Goal: Task Accomplishment & Management: Use online tool/utility

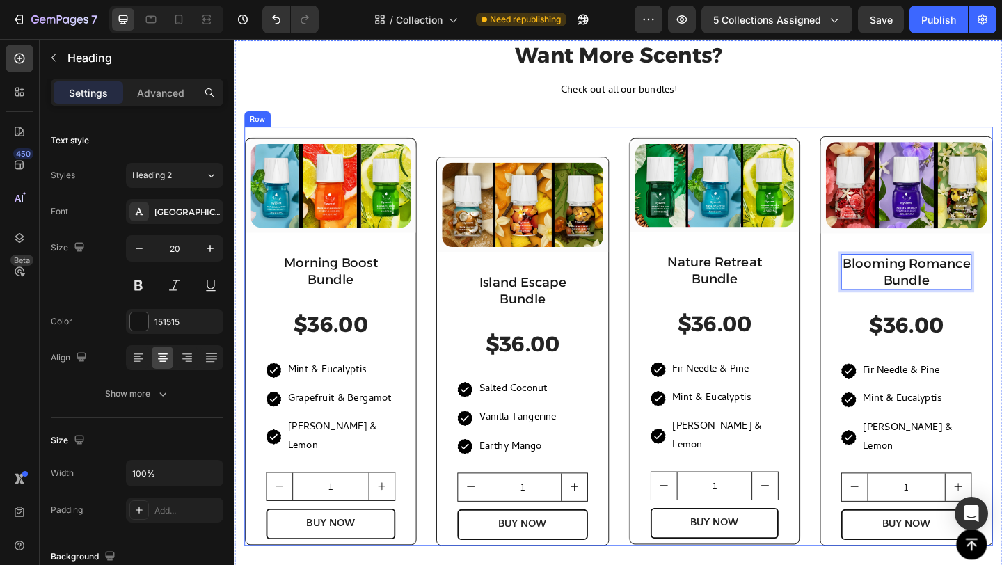
scroll to position [26, 0]
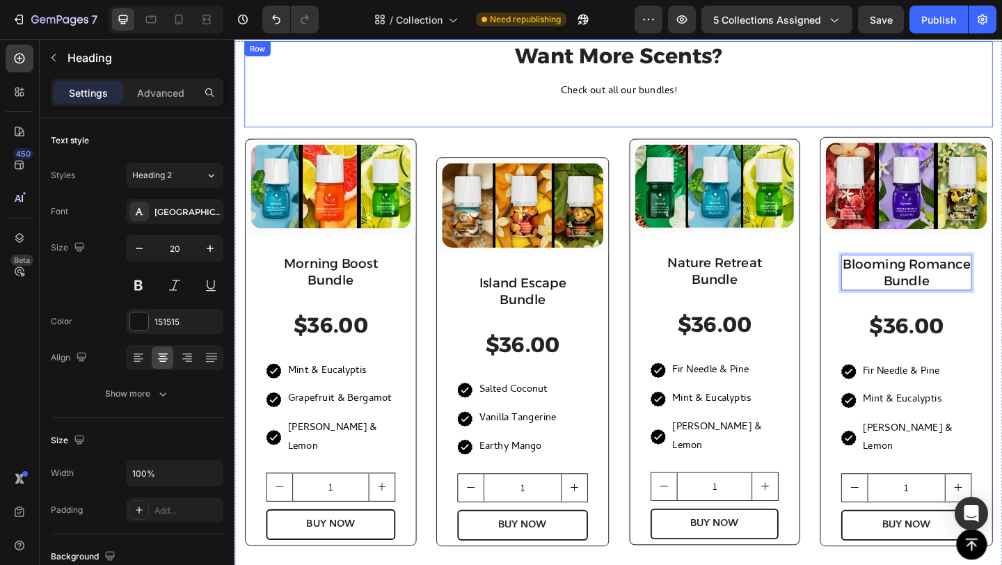
click at [855, 124] on div "Want More Scents? Heading Check out all our bundles! Text block (P) Images & Ga…" at bounding box center [652, 88] width 814 height 94
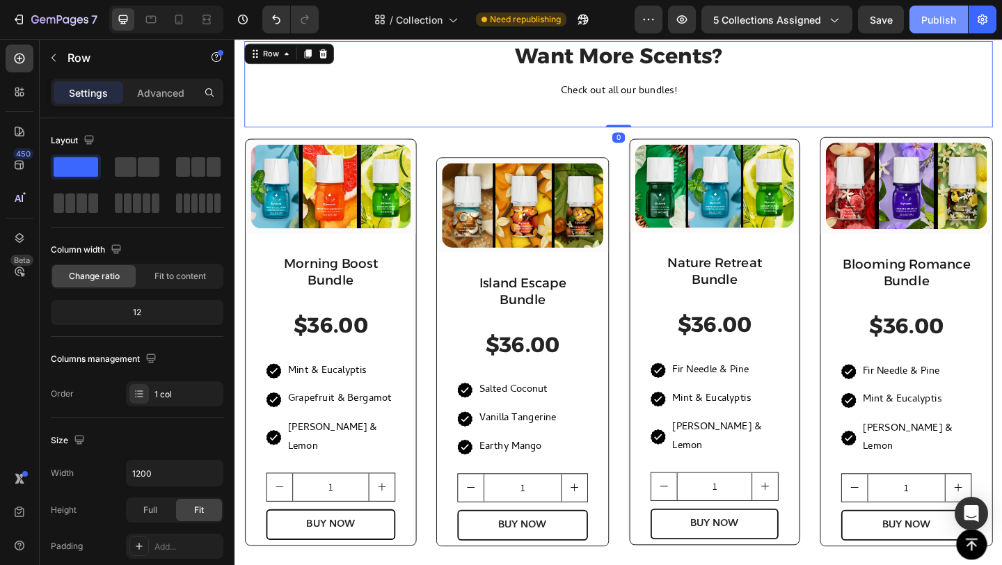
click at [936, 25] on div "Publish" at bounding box center [938, 20] width 35 height 15
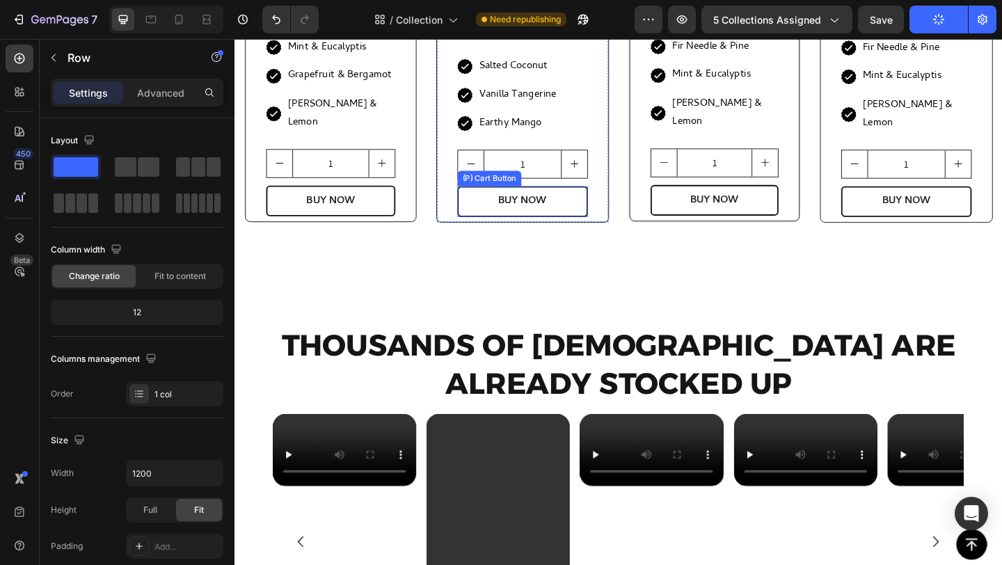
scroll to position [388, 0]
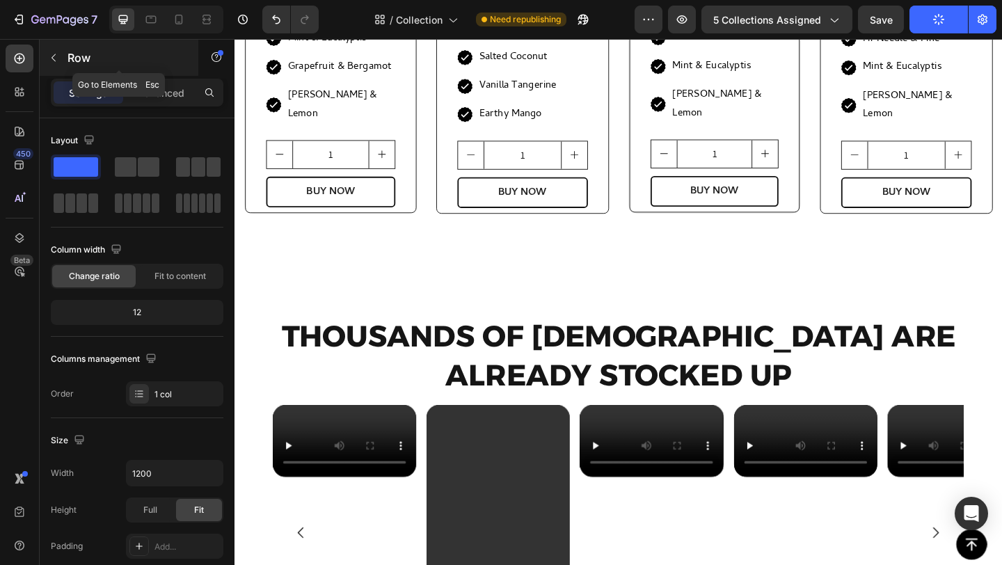
click at [80, 53] on p "Row" at bounding box center [127, 57] width 118 height 17
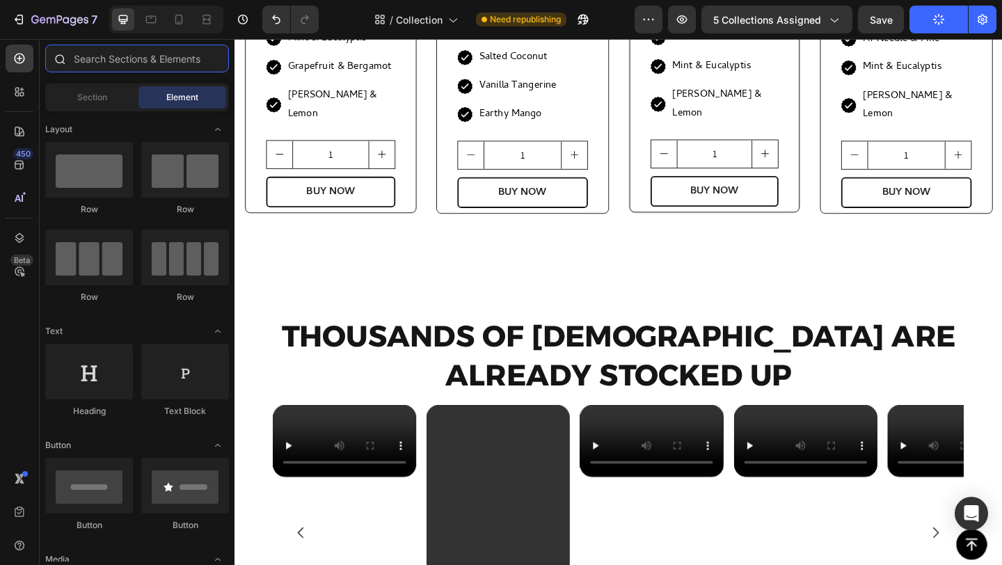
click at [108, 67] on input "text" at bounding box center [137, 59] width 184 height 28
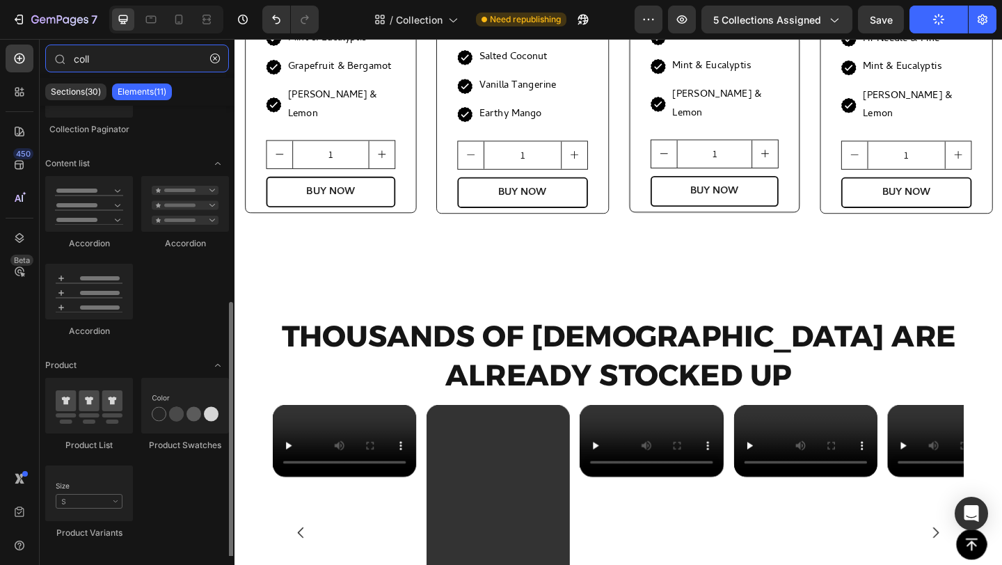
scroll to position [275, 0]
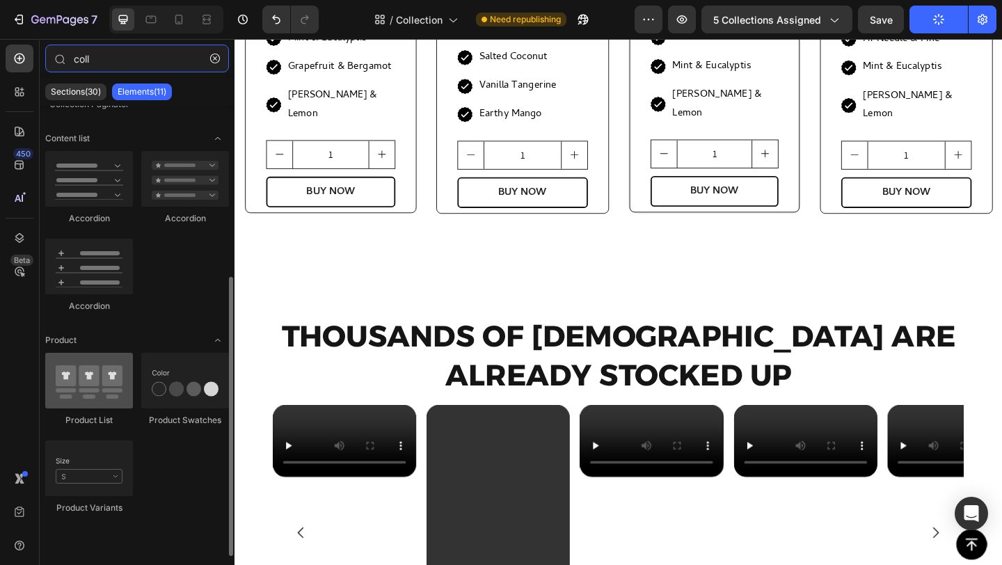
type input "coll"
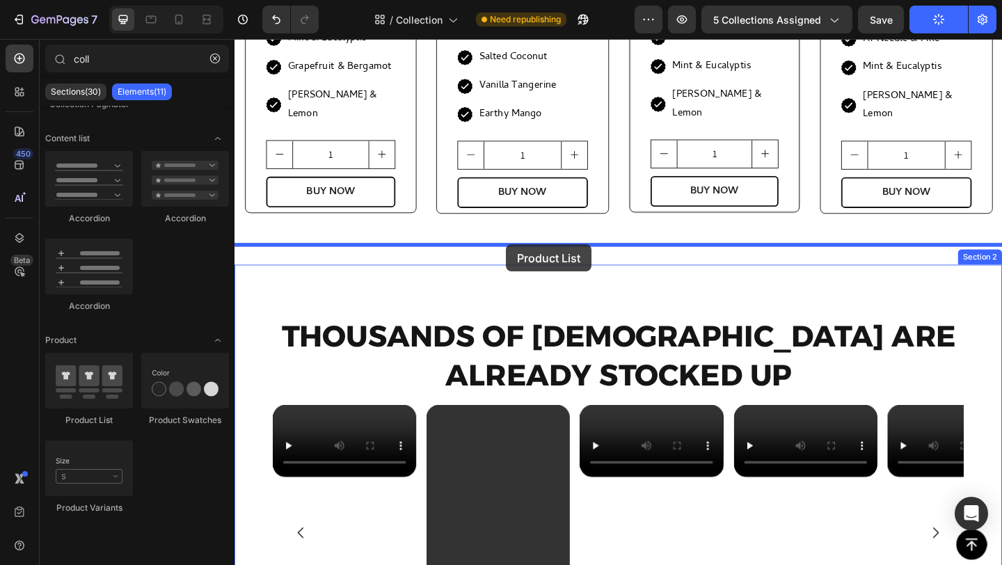
drag, startPoint x: 358, startPoint y: 429, endPoint x: 530, endPoint y: 262, distance: 239.2
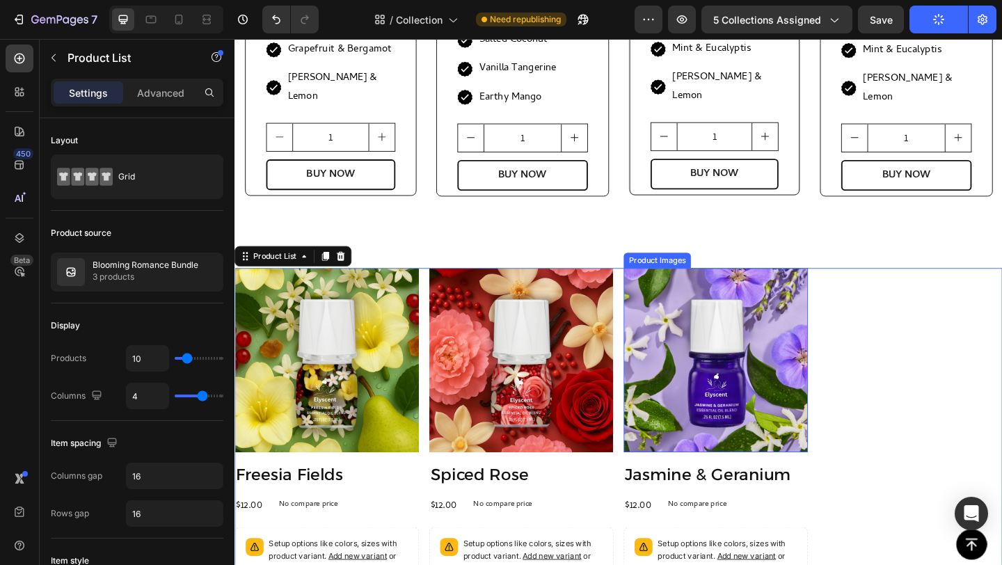
scroll to position [516, 0]
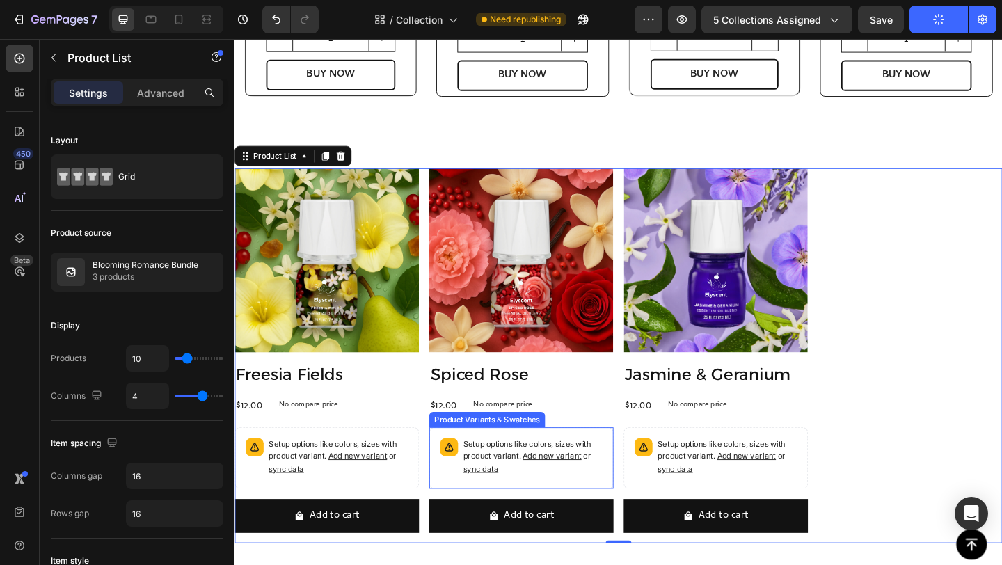
click at [602, 461] on div "Setup options like colors, sizes with product variant. Add new variant or sync …" at bounding box center [546, 494] width 200 height 67
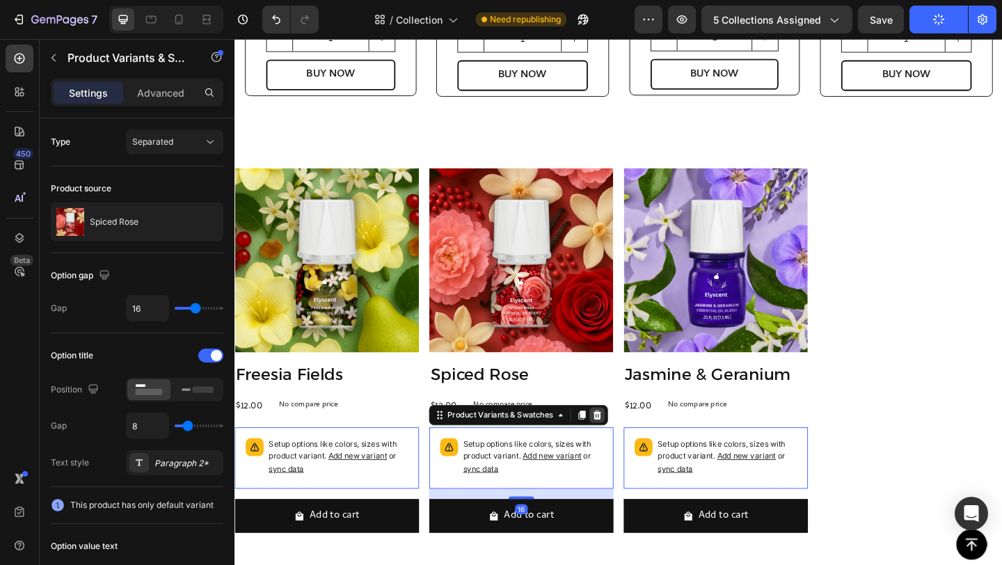
click at [625, 443] on icon at bounding box center [629, 448] width 9 height 10
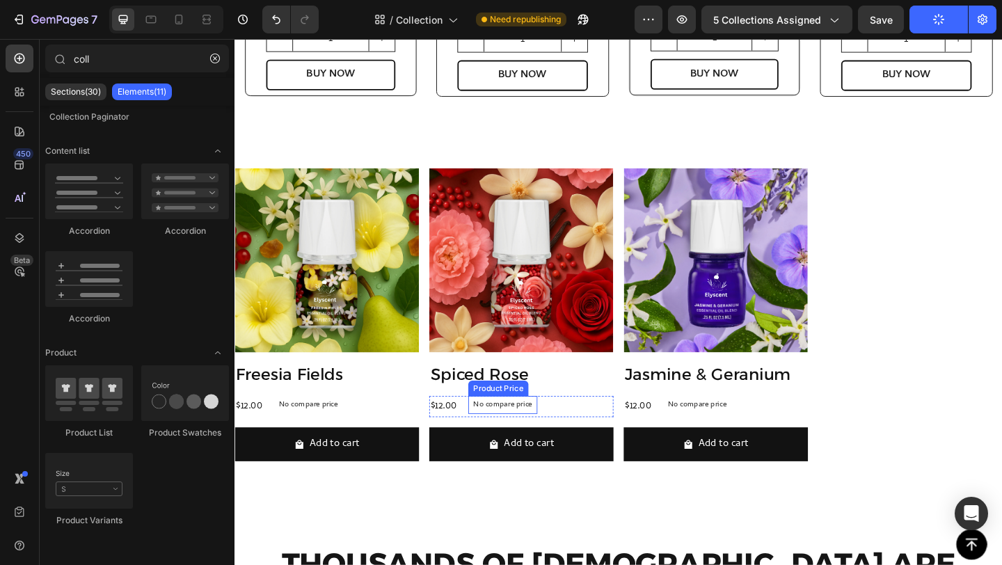
click at [530, 433] on p "No compare price" at bounding box center [526, 437] width 64 height 8
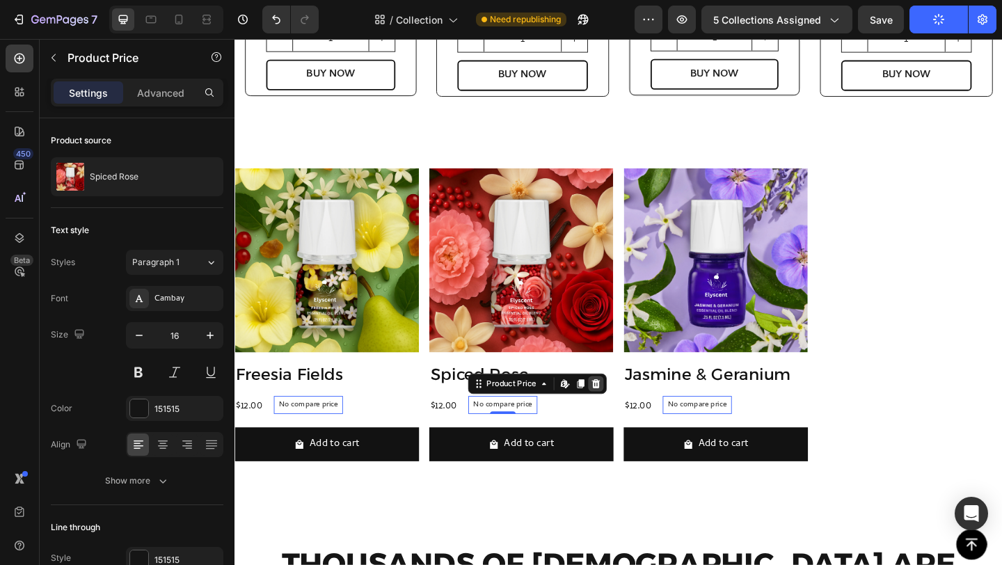
click at [626, 409] on icon at bounding box center [627, 414] width 11 height 11
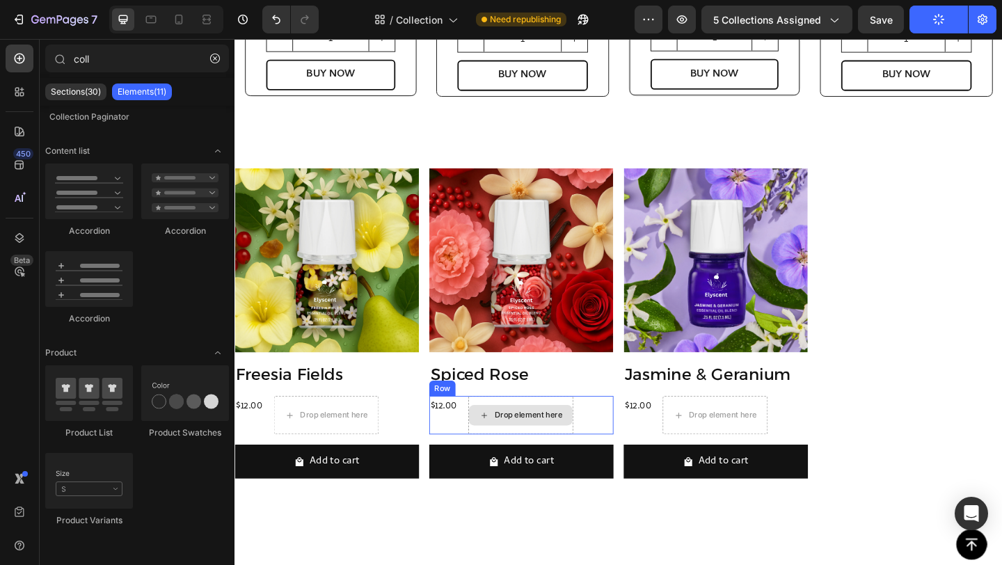
click at [616, 427] on div "$12.00 Product Price Product Price Drop element here Row" at bounding box center [546, 448] width 200 height 42
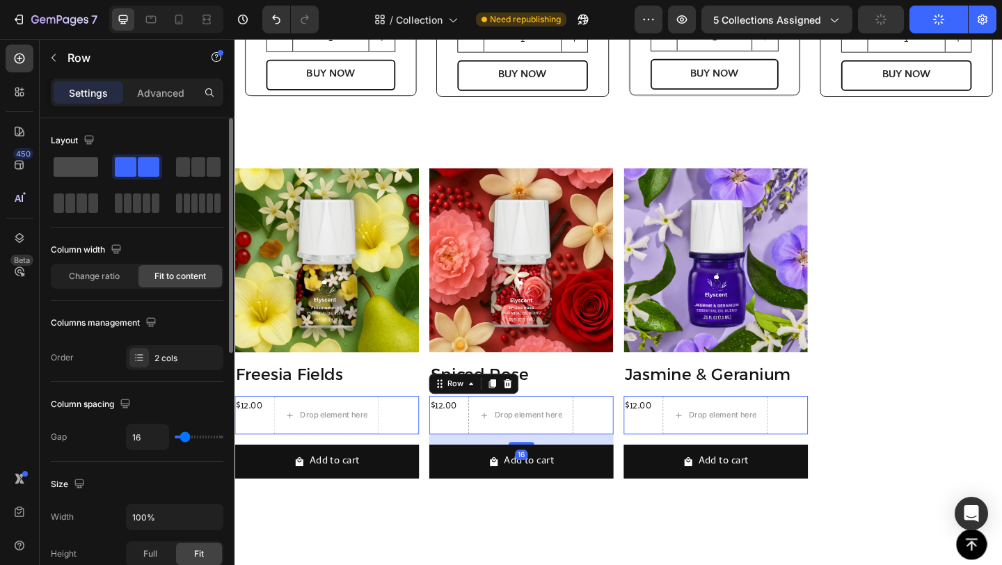
click at [63, 168] on span at bounding box center [76, 166] width 45 height 19
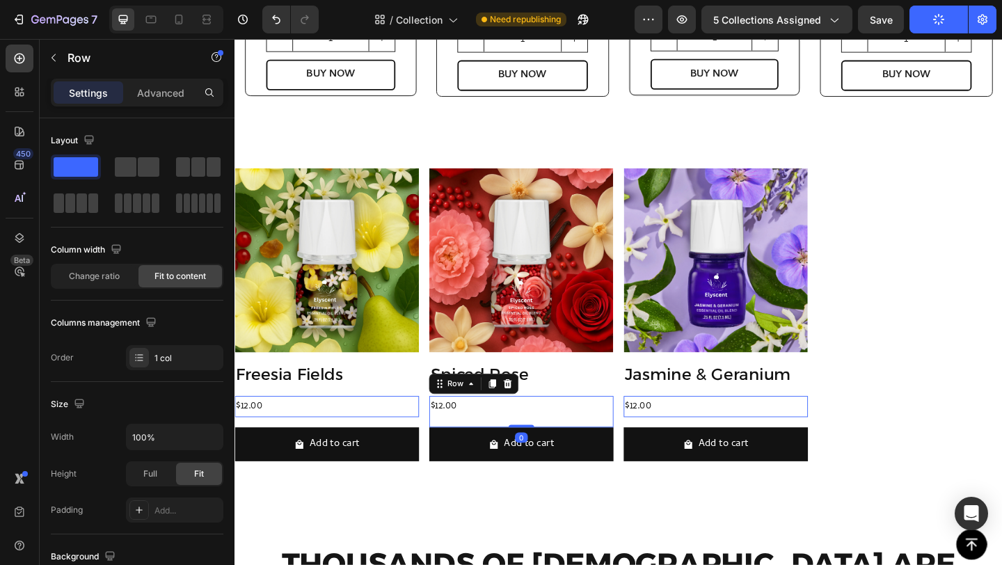
drag, startPoint x: 542, startPoint y: 434, endPoint x: 542, endPoint y: 415, distance: 18.8
click at [542, 427] on div "$12.00 Product Price Product Price Row 0" at bounding box center [546, 444] width 200 height 34
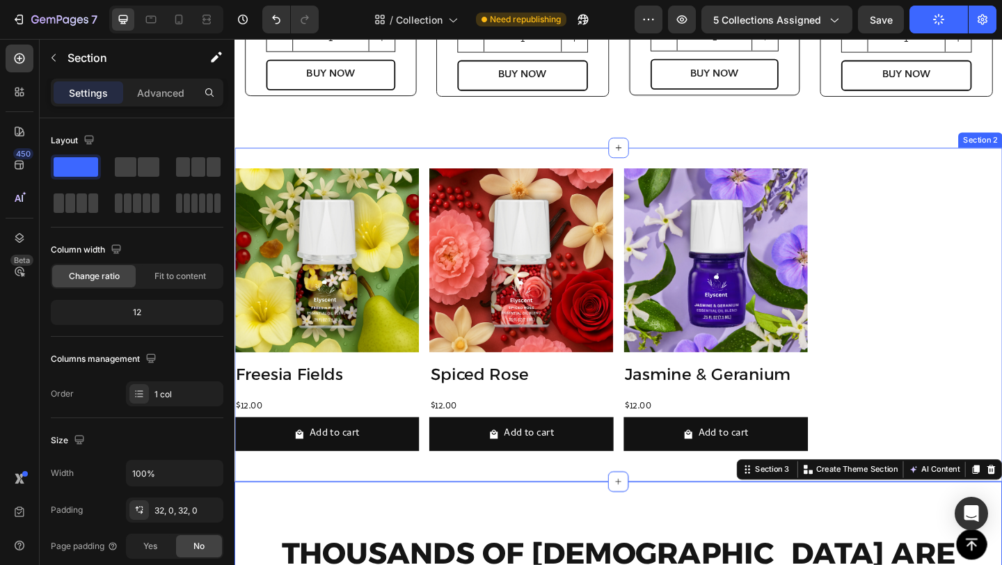
click at [420, 157] on div "Product Images Freesia Fields Product Title $12.00 Product Price Product Price …" at bounding box center [652, 338] width 835 height 363
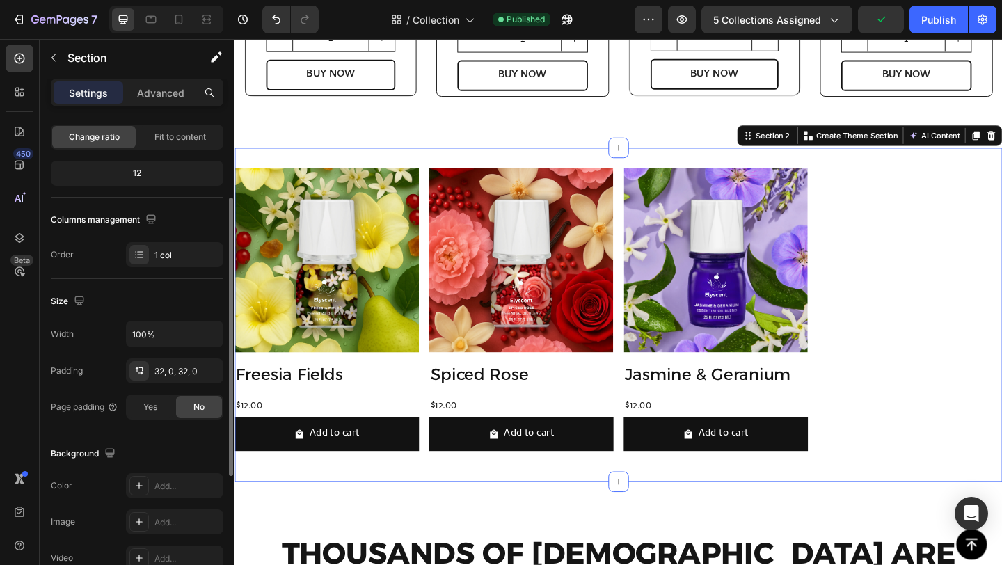
scroll to position [142, 0]
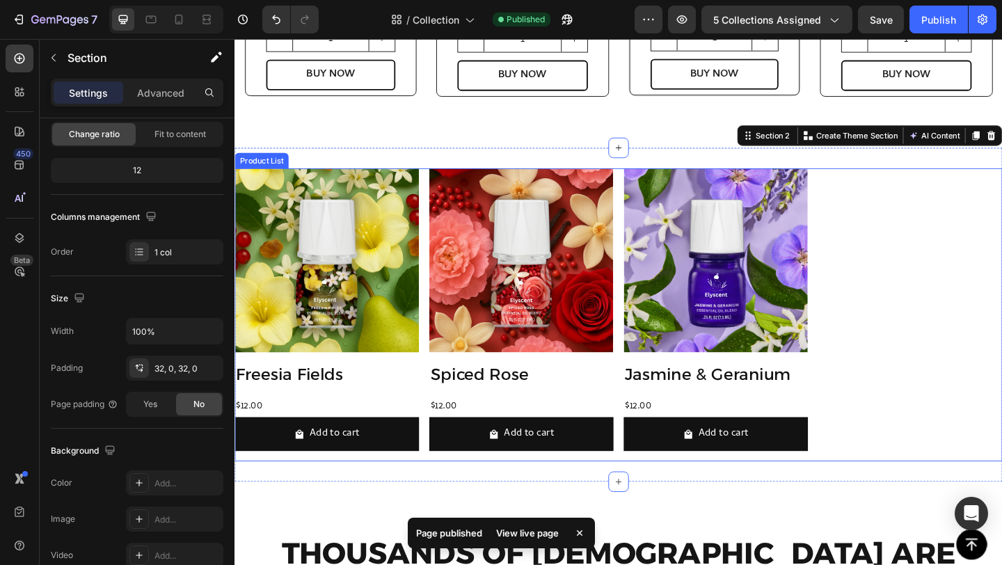
click at [441, 233] on div "Product Images Freesia Fields Product Title $12.00 Product Price Product Price …" at bounding box center [652, 339] width 835 height 319
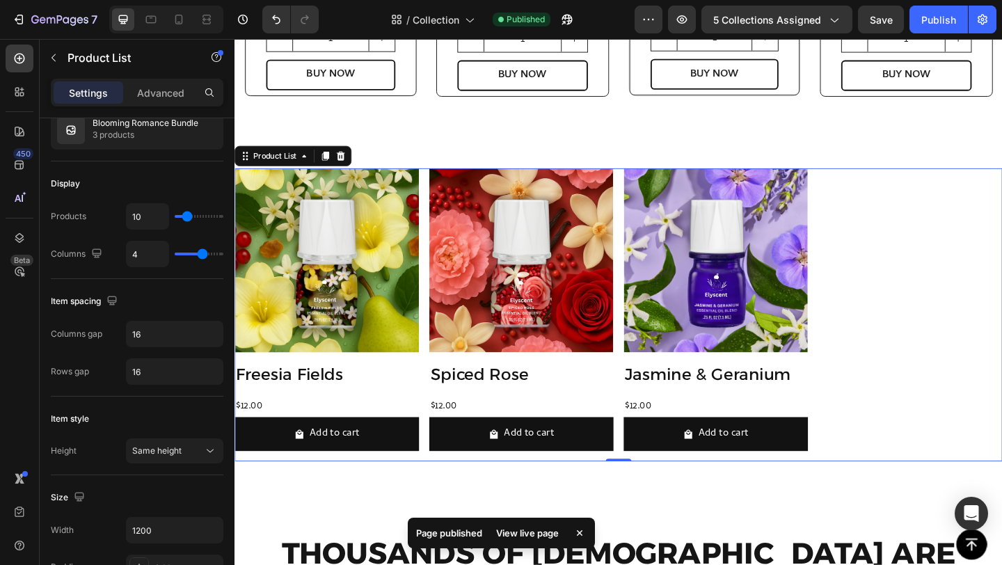
scroll to position [0, 0]
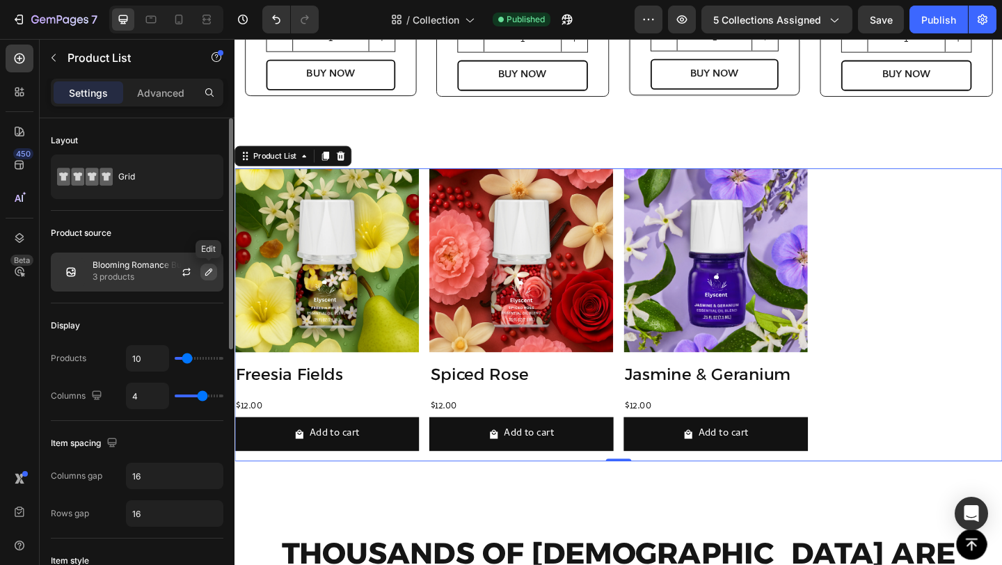
click at [211, 271] on icon "button" at bounding box center [208, 272] width 11 height 11
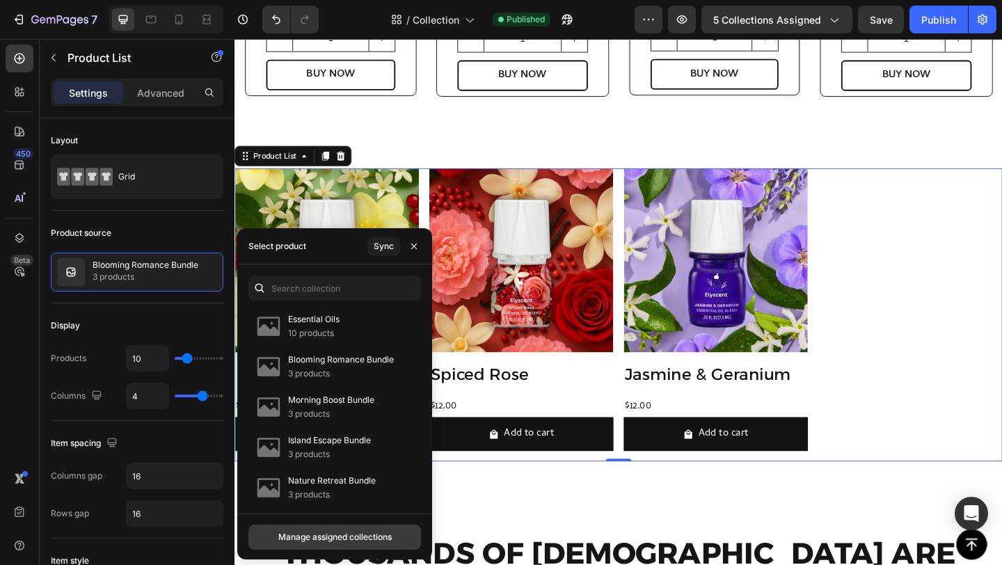
click at [358, 534] on div "Manage assigned collections" at bounding box center [334, 537] width 113 height 13
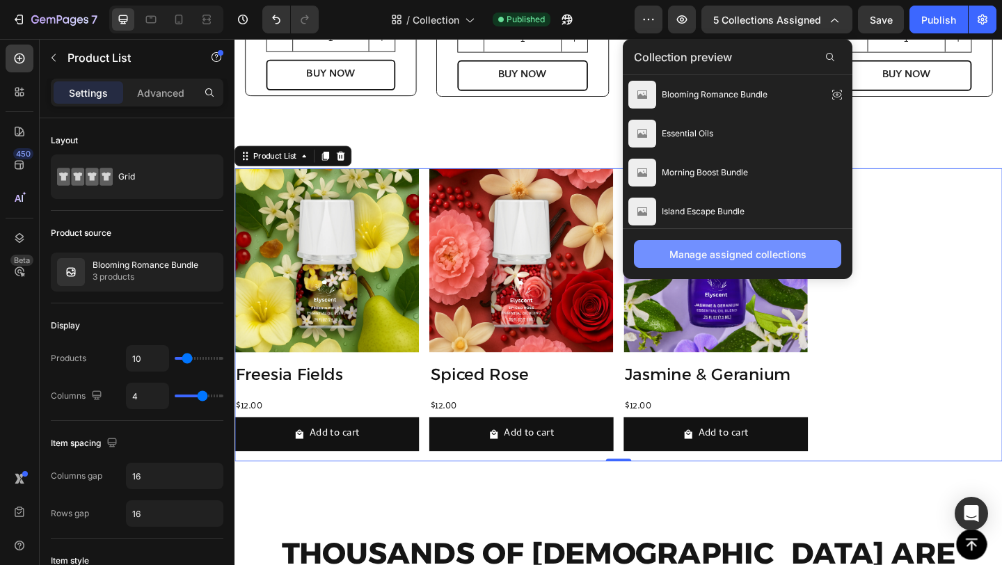
click at [736, 255] on div "Manage assigned collections" at bounding box center [738, 254] width 137 height 15
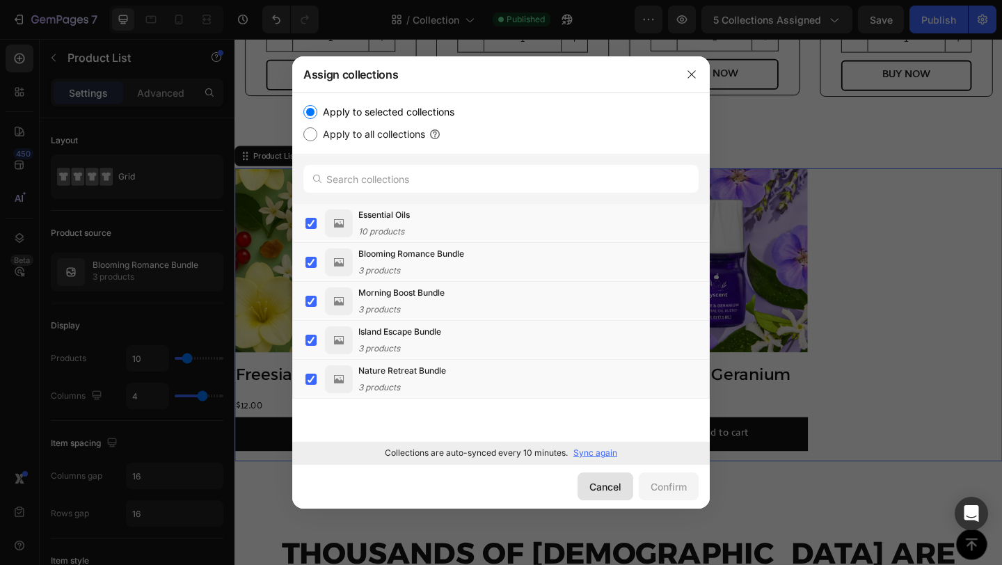
click at [591, 484] on div "Cancel" at bounding box center [605, 487] width 32 height 15
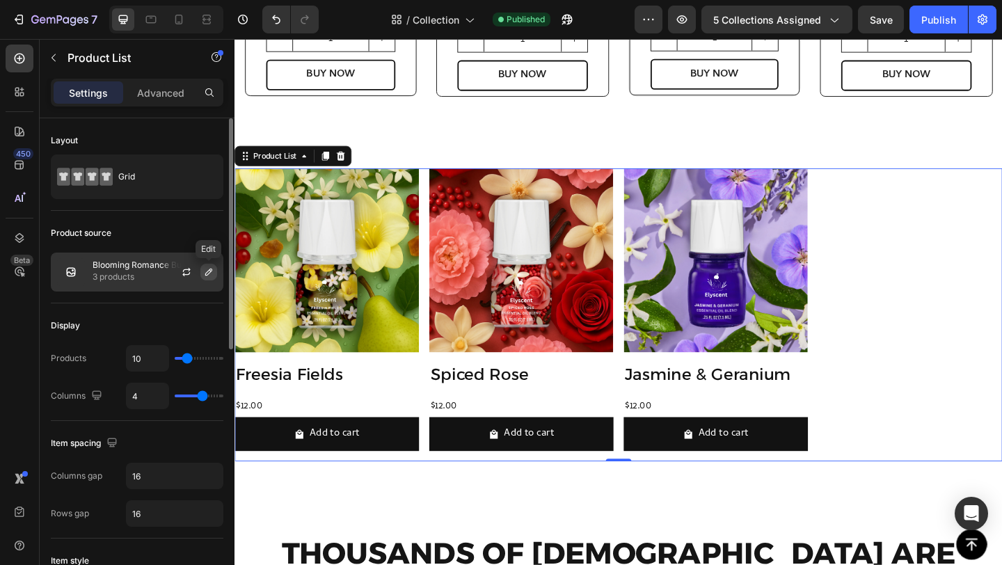
click at [207, 270] on icon "button" at bounding box center [208, 272] width 11 height 11
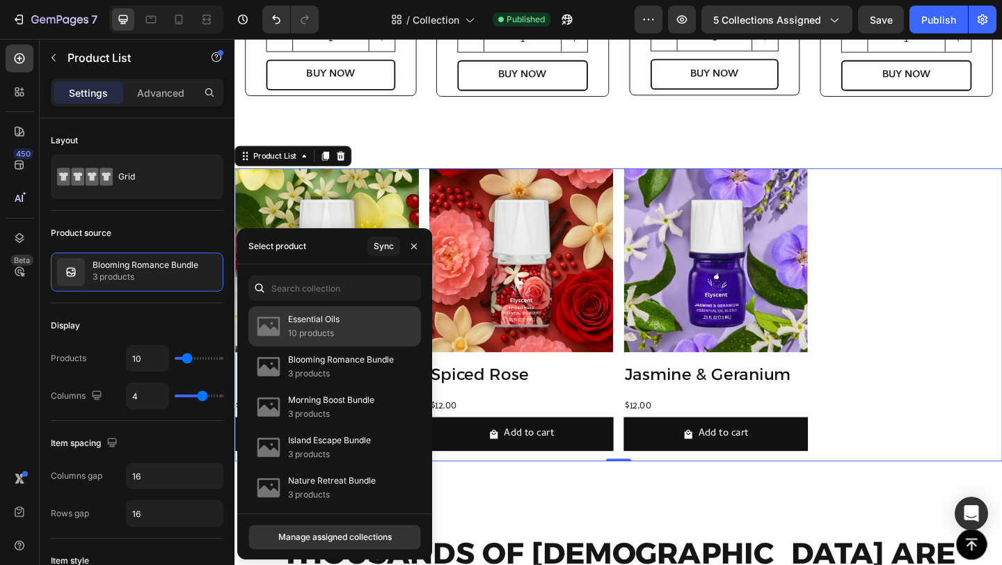
click at [323, 328] on p "10 products" at bounding box center [314, 333] width 52 height 14
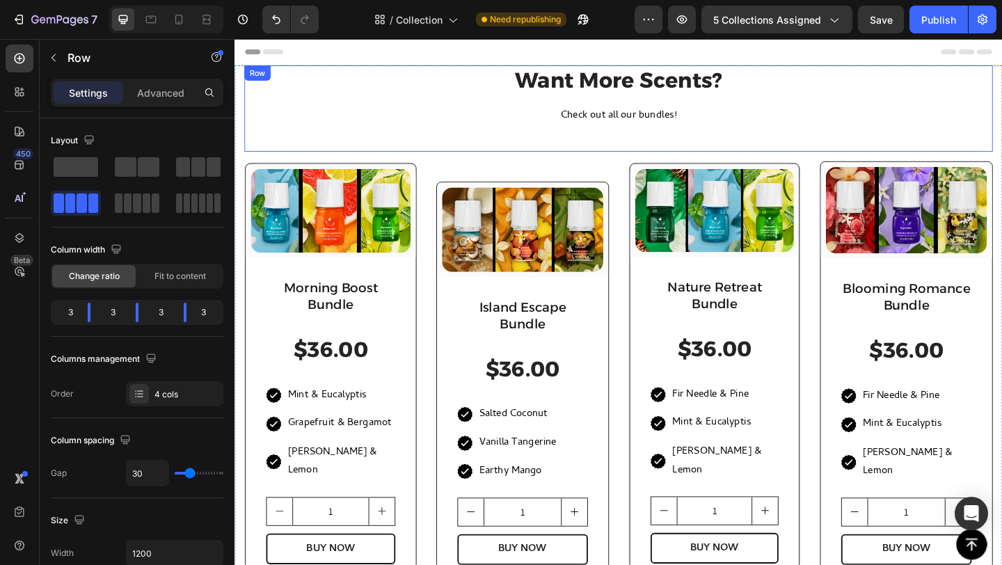
click at [489, 164] on div "(P) Images & Gallery Row Island Escape Bundle Heading $36.00 (P) Price (P) Pric…" at bounding box center [548, 389] width 188 height 456
click at [763, 84] on h2 "Want More Scents?" at bounding box center [652, 84] width 814 height 33
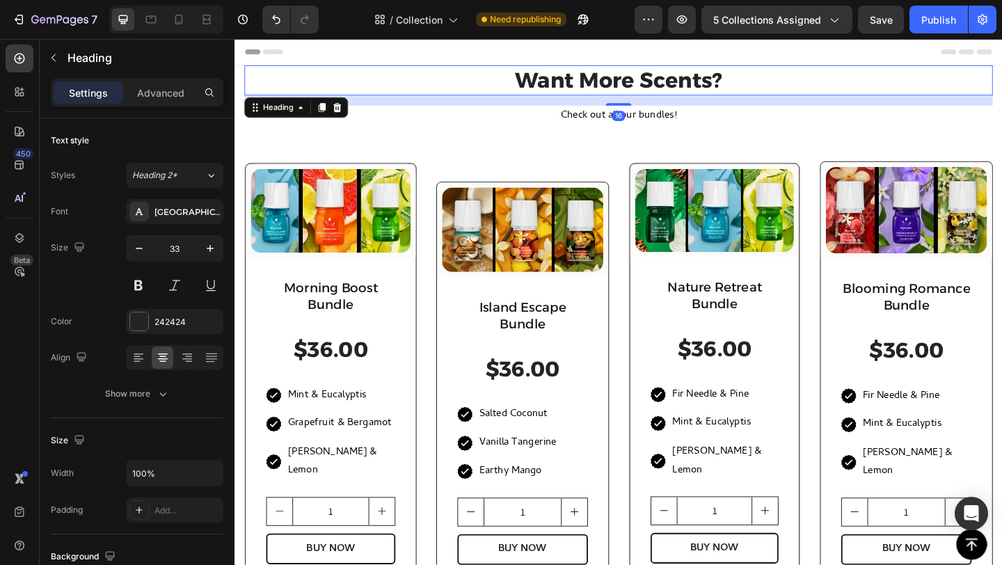
click at [333, 109] on icon at bounding box center [330, 114] width 8 height 10
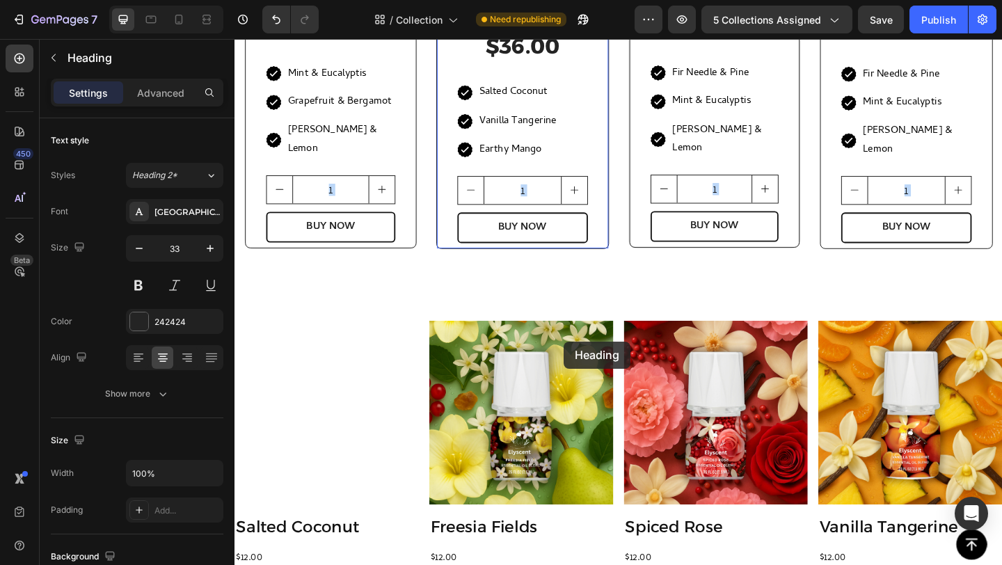
scroll to position [498, 0]
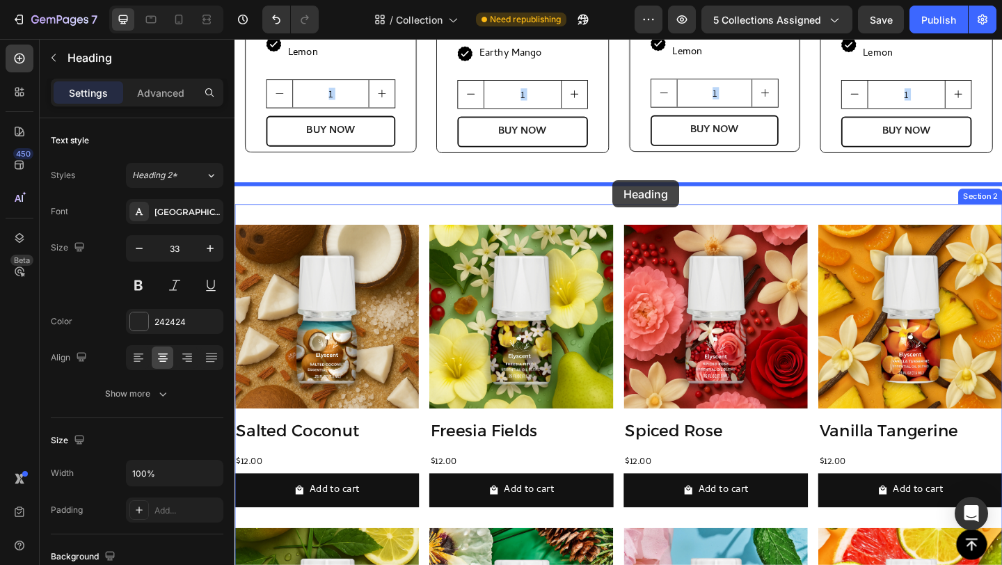
drag, startPoint x: 510, startPoint y: 128, endPoint x: 646, endPoint y: 193, distance: 150.4
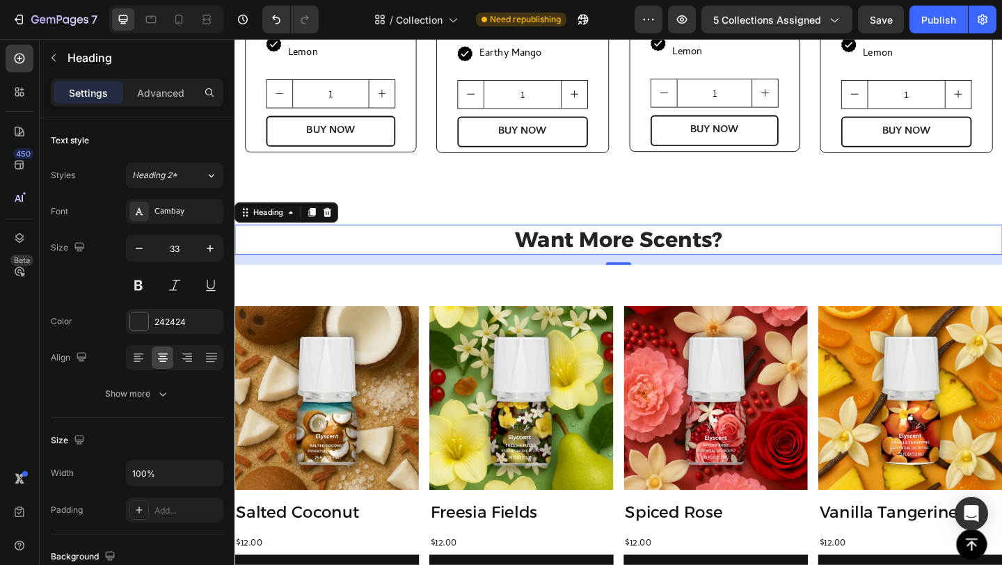
click at [655, 241] on h2 "Want More Scents?" at bounding box center [652, 257] width 835 height 33
click at [655, 242] on p "Want More Scents?" at bounding box center [652, 257] width 832 height 30
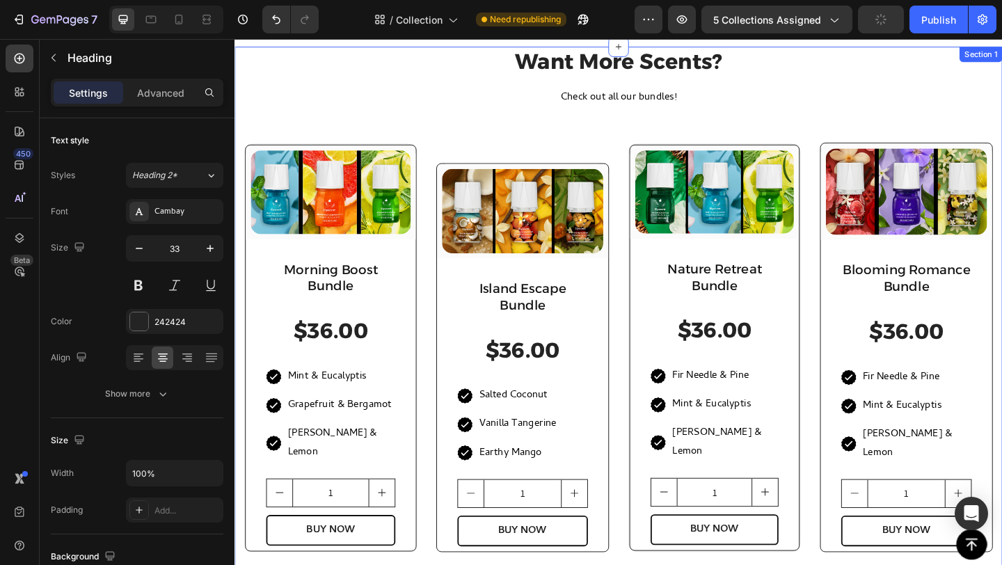
scroll to position [19, 0]
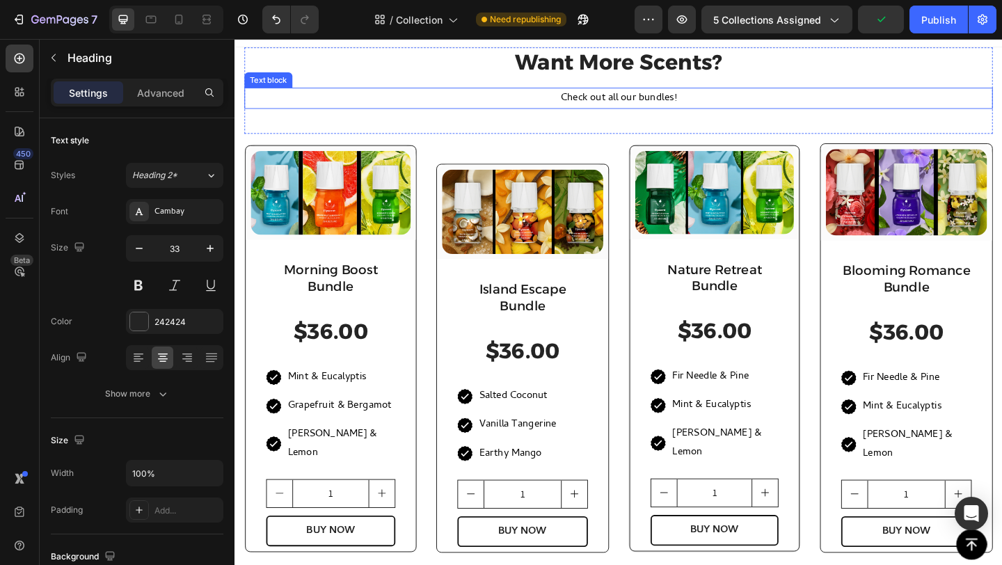
click at [718, 105] on p "Check out all our bundles!" at bounding box center [651, 103] width 811 height 20
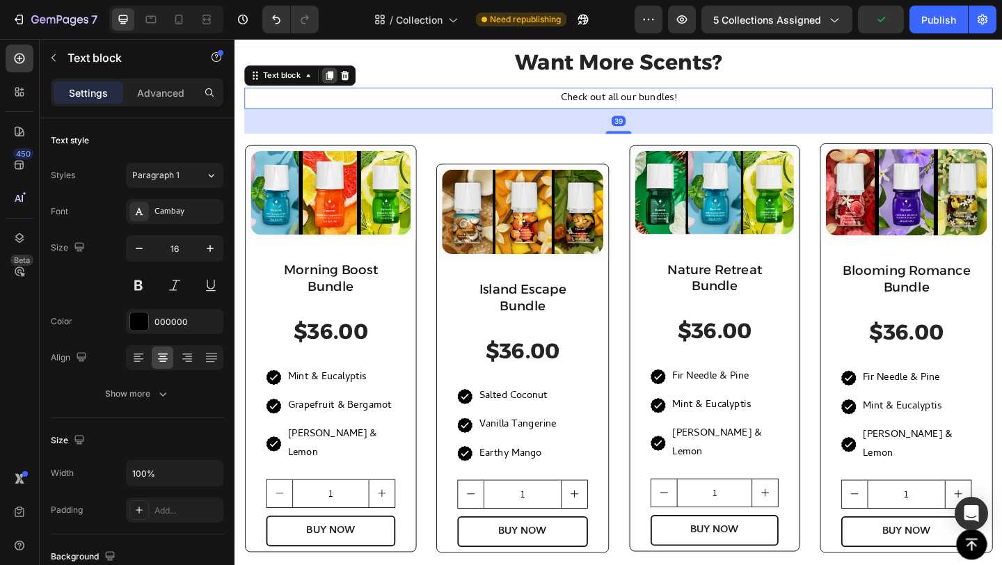
click at [338, 74] on icon at bounding box center [338, 79] width 8 height 10
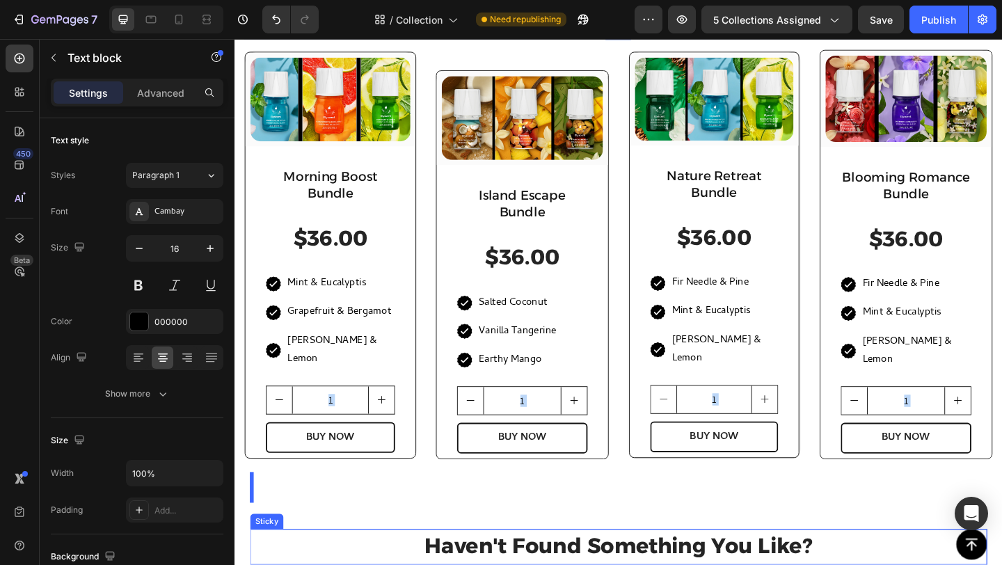
scroll to position [173, 0]
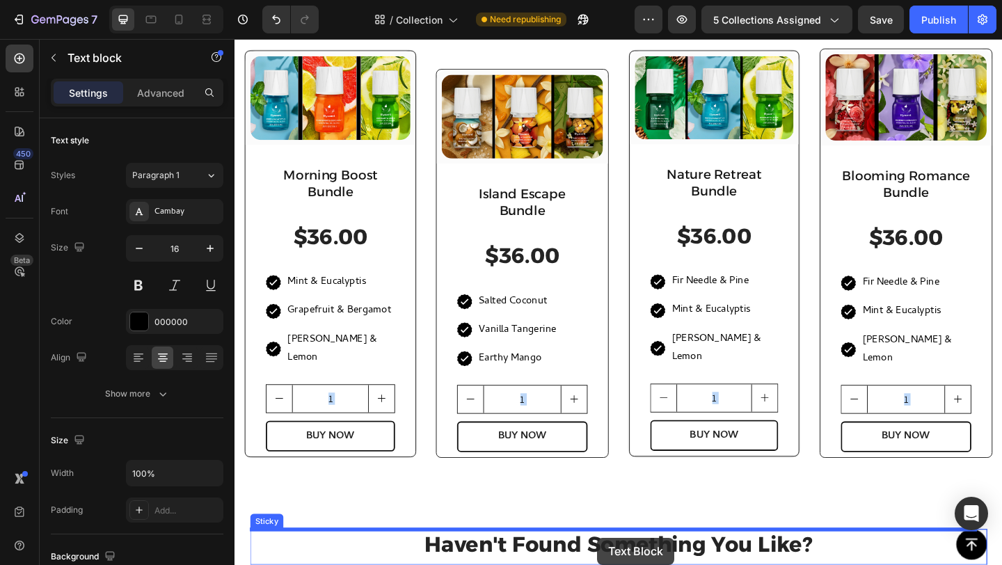
drag, startPoint x: 561, startPoint y: 145, endPoint x: 629, endPoint y: 582, distance: 442.3
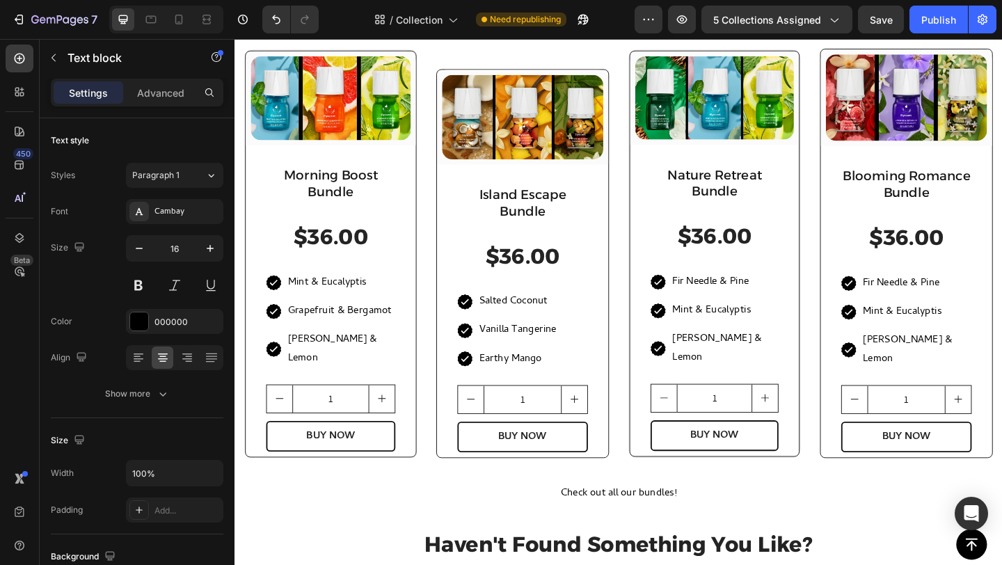
scroll to position [443, 0]
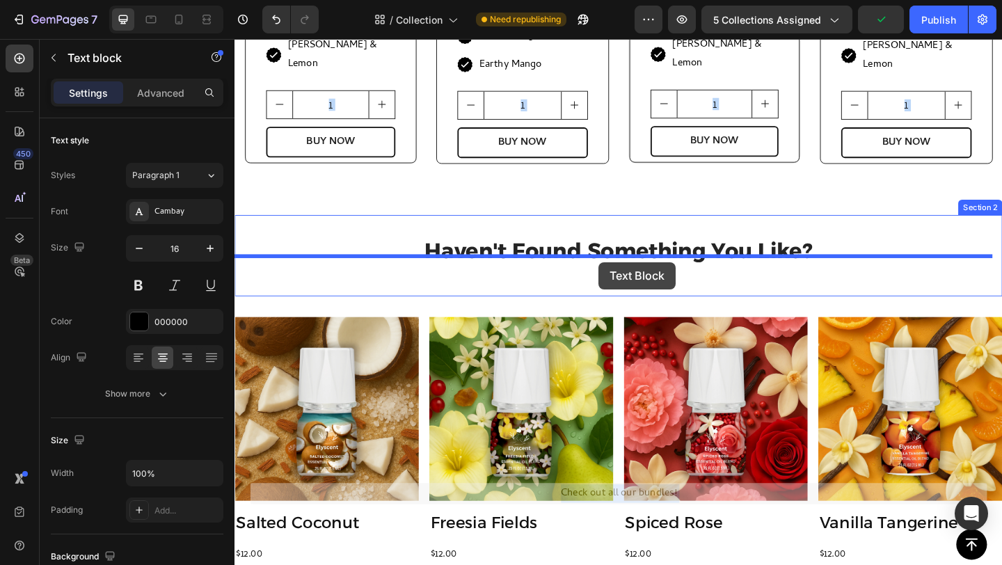
drag, startPoint x: 641, startPoint y: 531, endPoint x: 630, endPoint y: 280, distance: 250.8
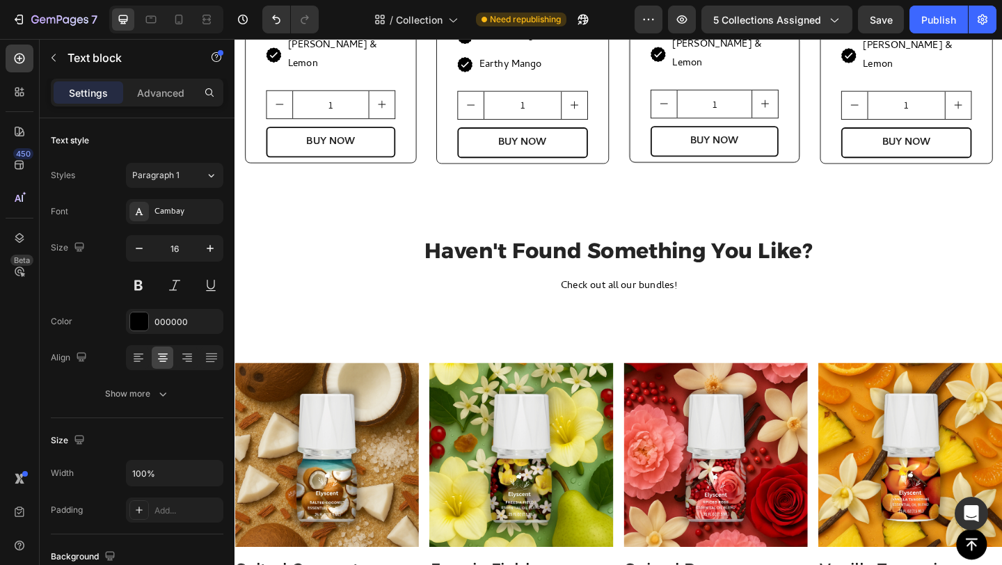
click at [653, 298] on p "Check out all our bundles!" at bounding box center [652, 308] width 832 height 20
click at [682, 298] on p "Check out all our bundles!" at bounding box center [652, 308] width 832 height 20
click at [670, 298] on p "Make Your Own Bundles" at bounding box center [652, 308] width 832 height 20
click at [755, 298] on p "Make Your Own Personalised Bundles" at bounding box center [652, 308] width 832 height 20
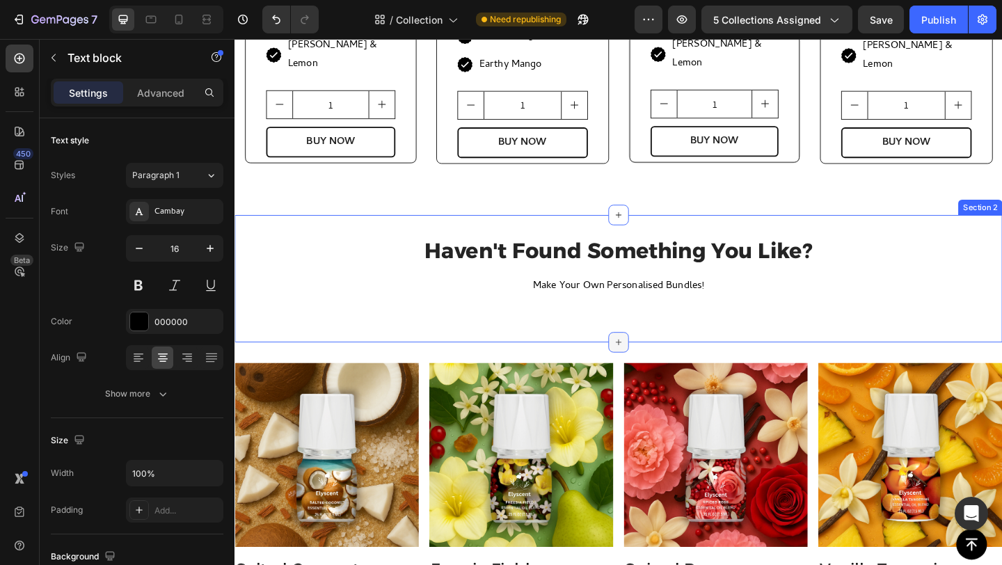
click at [653, 358] on div at bounding box center [652, 369] width 22 height 22
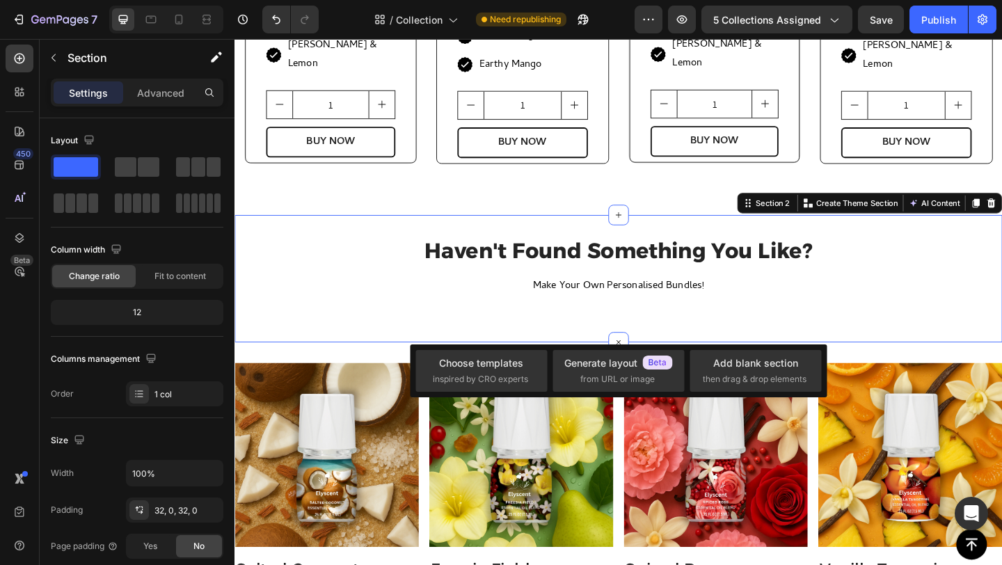
click at [696, 324] on div "Haven't Found Something You Like? Heading Make Your Own Personalised Bundles! T…" at bounding box center [652, 300] width 835 height 94
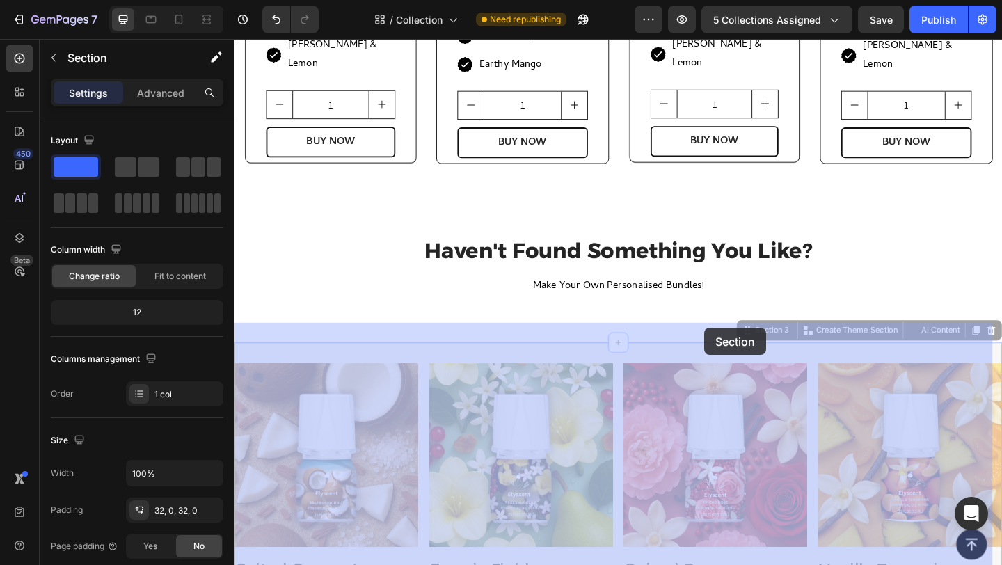
drag, startPoint x: 761, startPoint y: 358, endPoint x: 745, endPoint y: 354, distance: 15.9
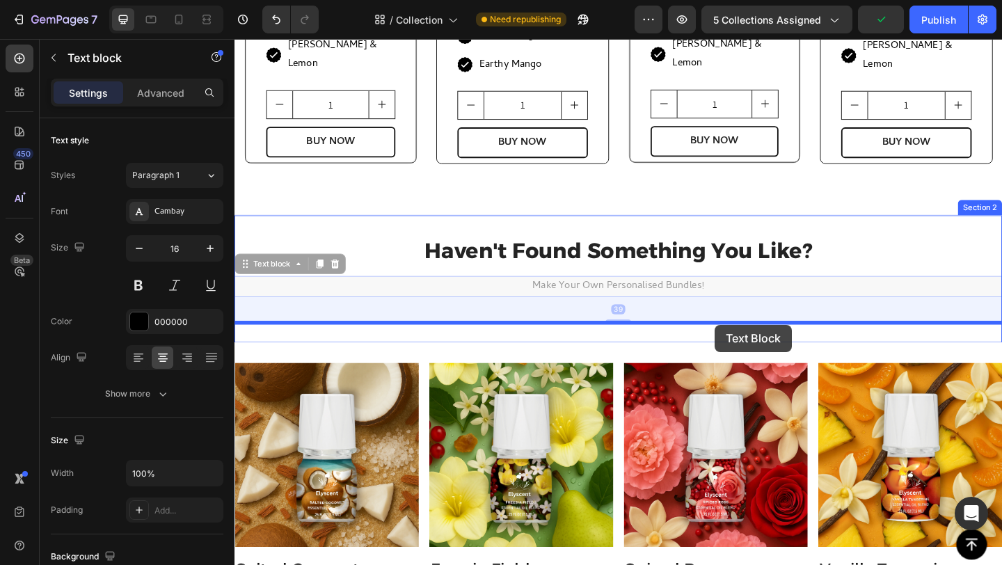
drag, startPoint x: 754, startPoint y: 281, endPoint x: 752, endPoint y: 262, distance: 18.9
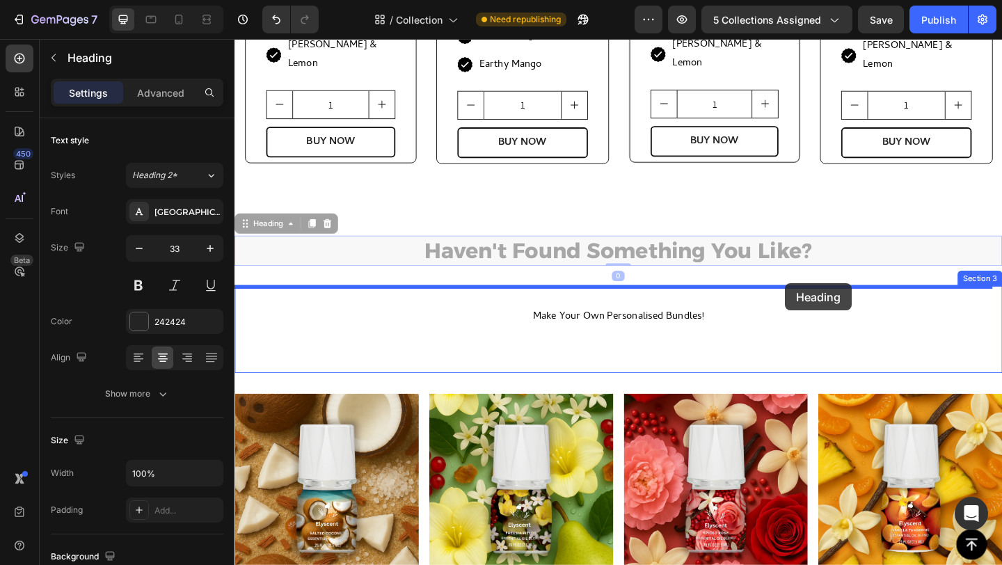
drag, startPoint x: 850, startPoint y: 270, endPoint x: 834, endPoint y: 305, distance: 38.3
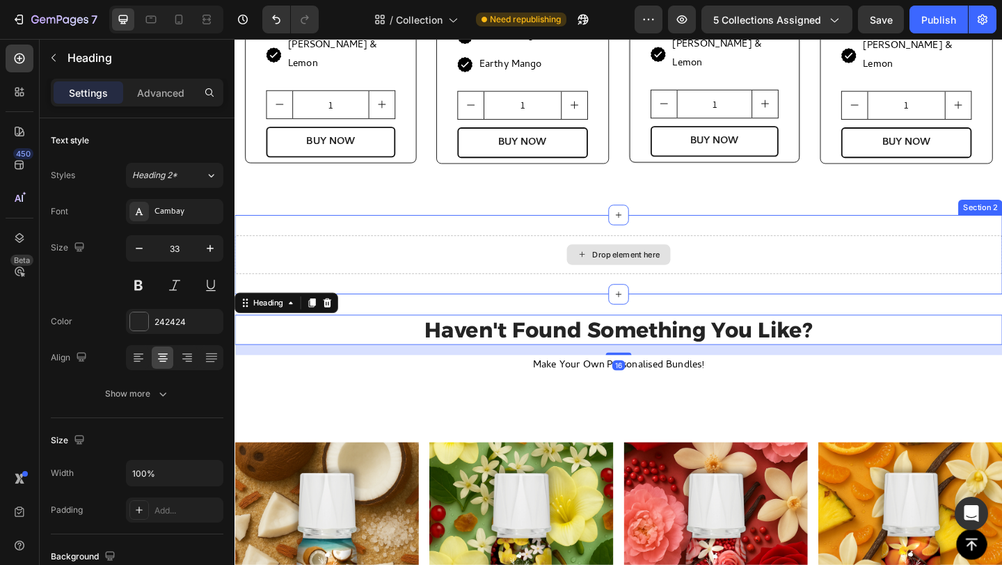
click at [738, 230] on div "Drop element here Section 2" at bounding box center [652, 273] width 835 height 86
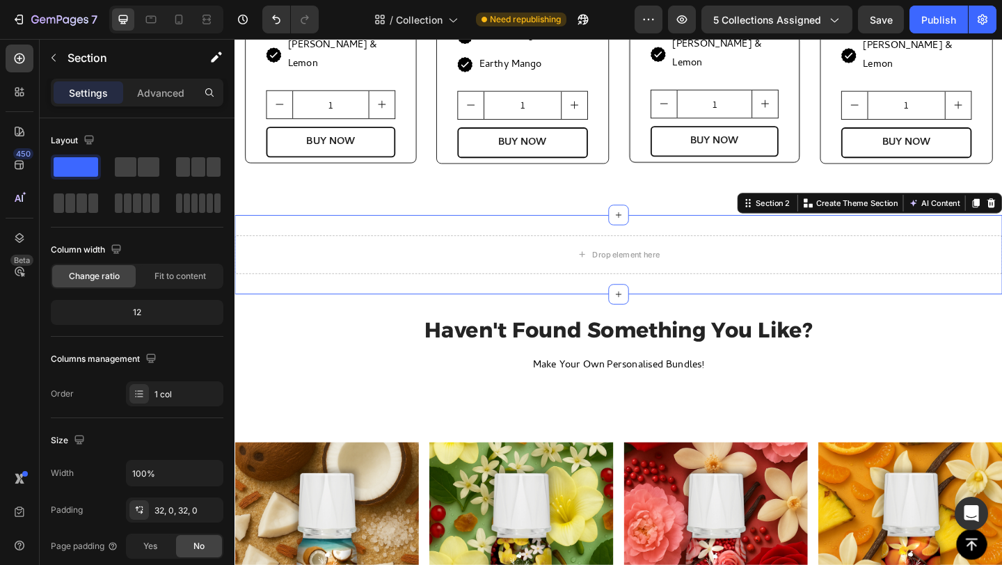
drag, startPoint x: 1048, startPoint y: 194, endPoint x: 1023, endPoint y: 198, distance: 25.4
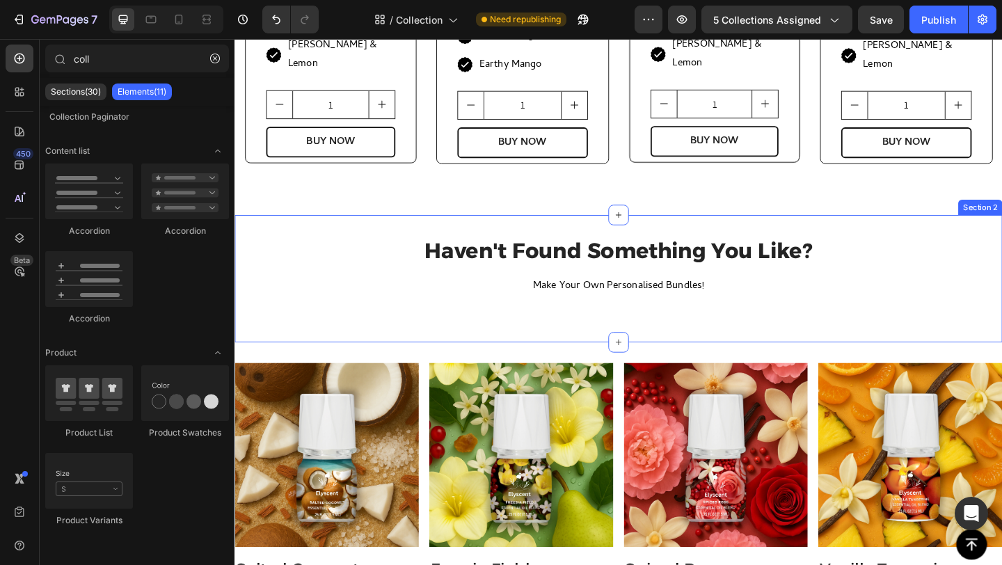
click at [706, 315] on div "Haven't Found Something You Like? Heading Make Your Own Personalised Bundles! T…" at bounding box center [652, 300] width 835 height 94
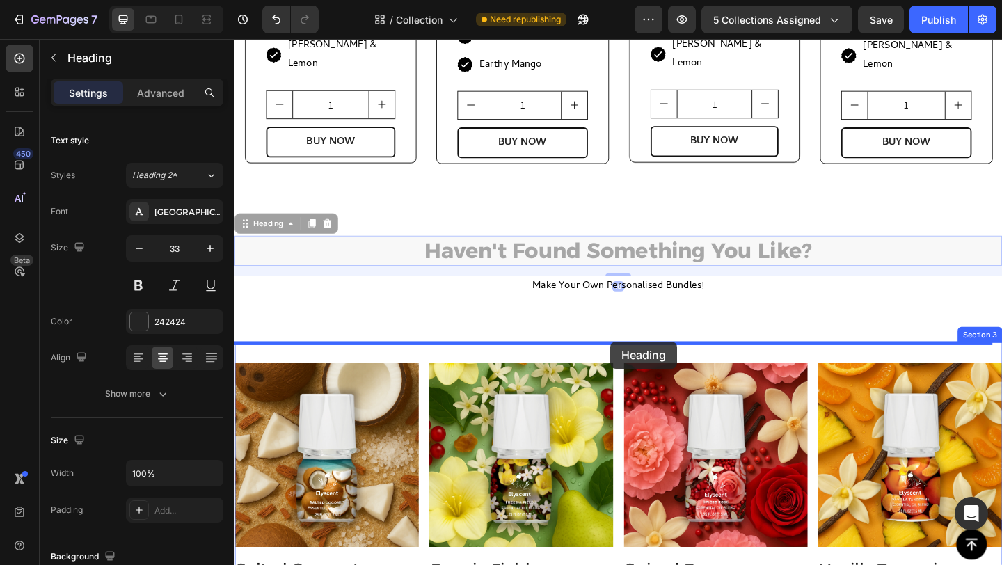
drag, startPoint x: 697, startPoint y: 249, endPoint x: 643, endPoint y: 368, distance: 130.5
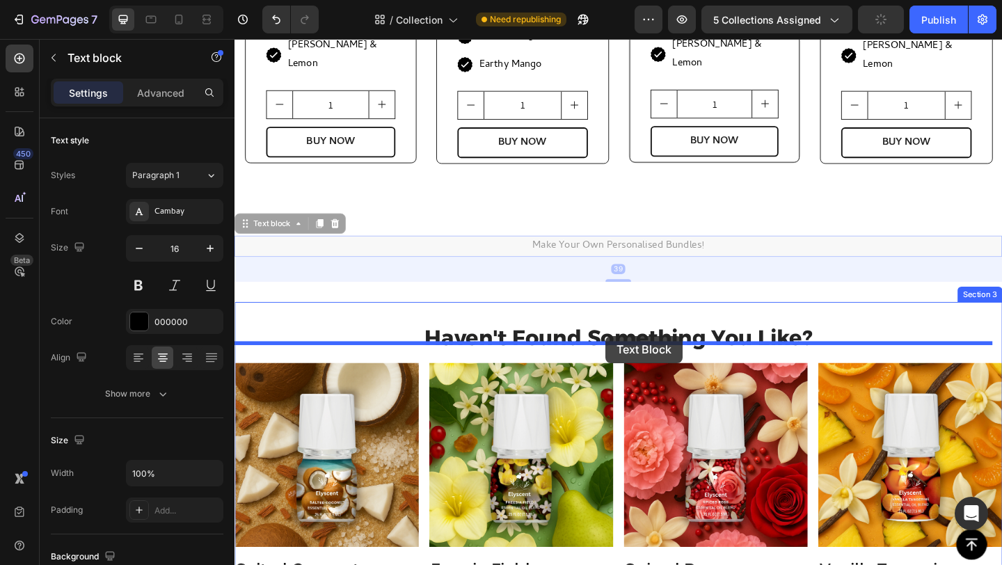
drag, startPoint x: 687, startPoint y: 248, endPoint x: 638, endPoint y: 361, distance: 122.8
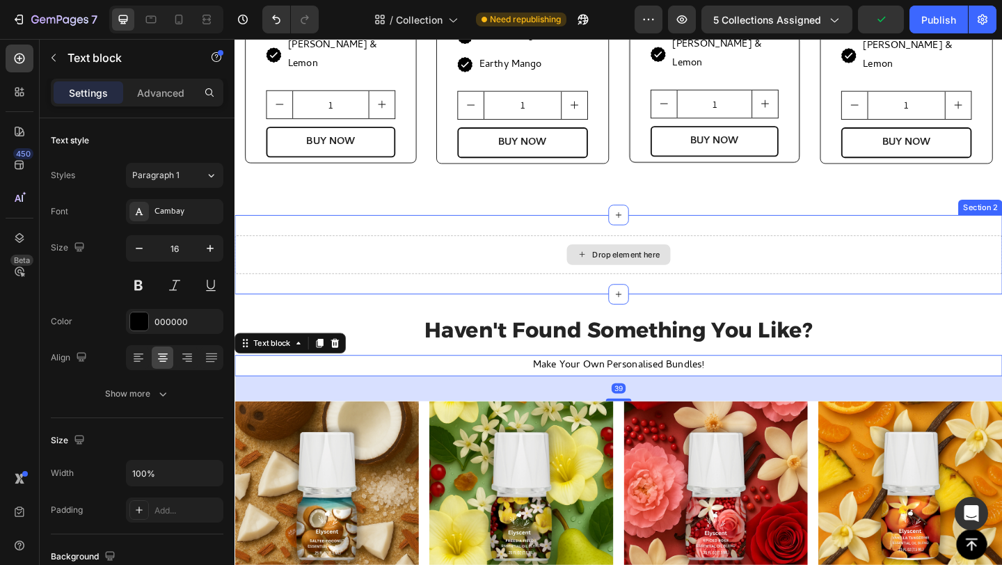
click at [743, 264] on div "Drop element here" at bounding box center [652, 274] width 835 height 42
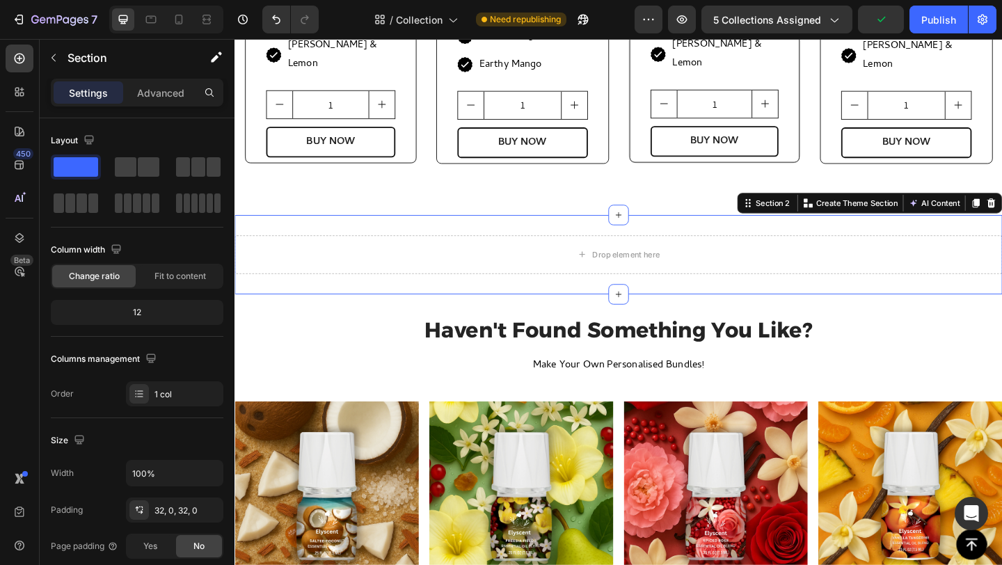
drag, startPoint x: 1053, startPoint y: 194, endPoint x: 1033, endPoint y: 198, distance: 19.9
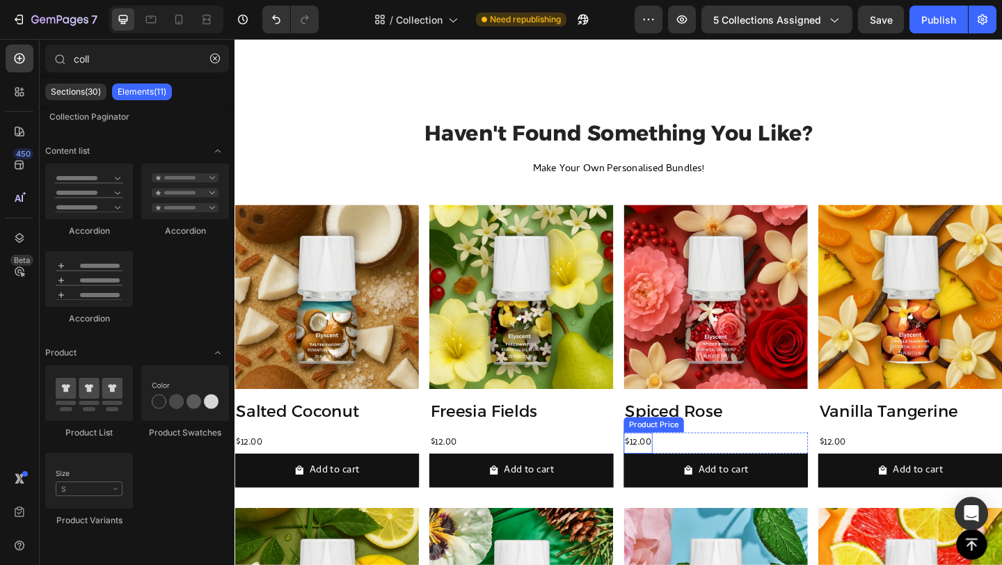
scroll to position [656, 0]
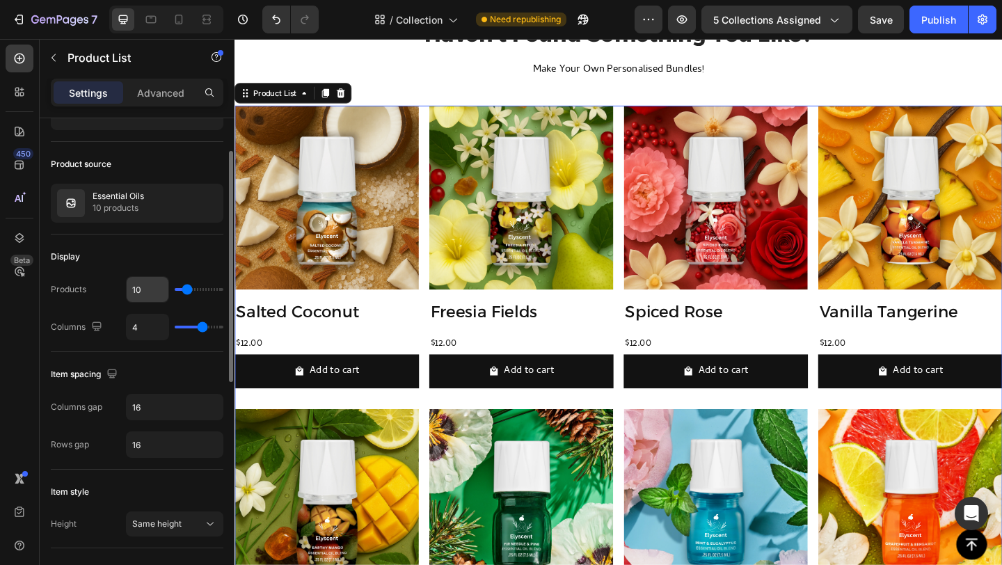
scroll to position [176, 0]
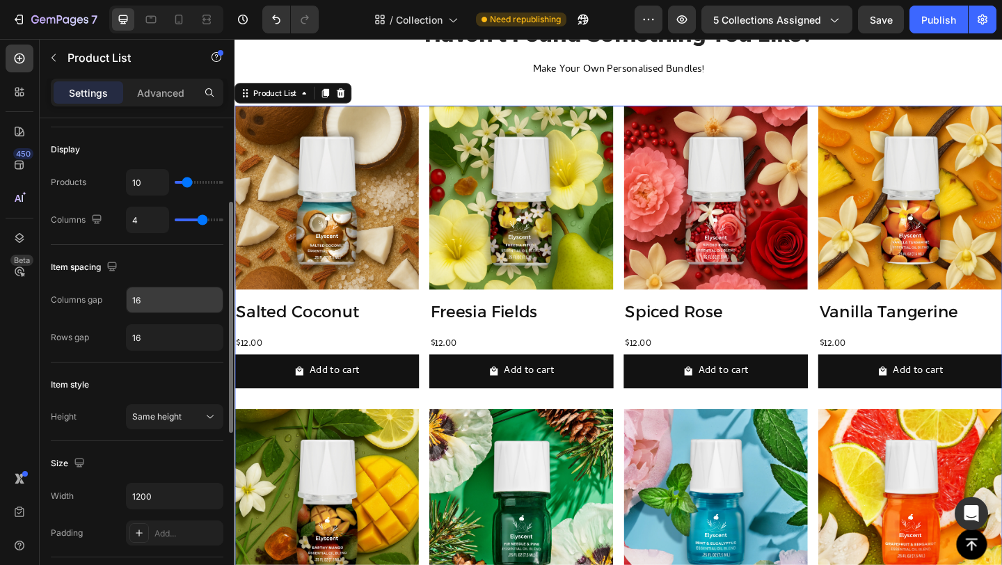
click at [150, 300] on input "16" at bounding box center [175, 299] width 96 height 25
click at [164, 104] on div "Settings Advanced" at bounding box center [137, 93] width 173 height 28
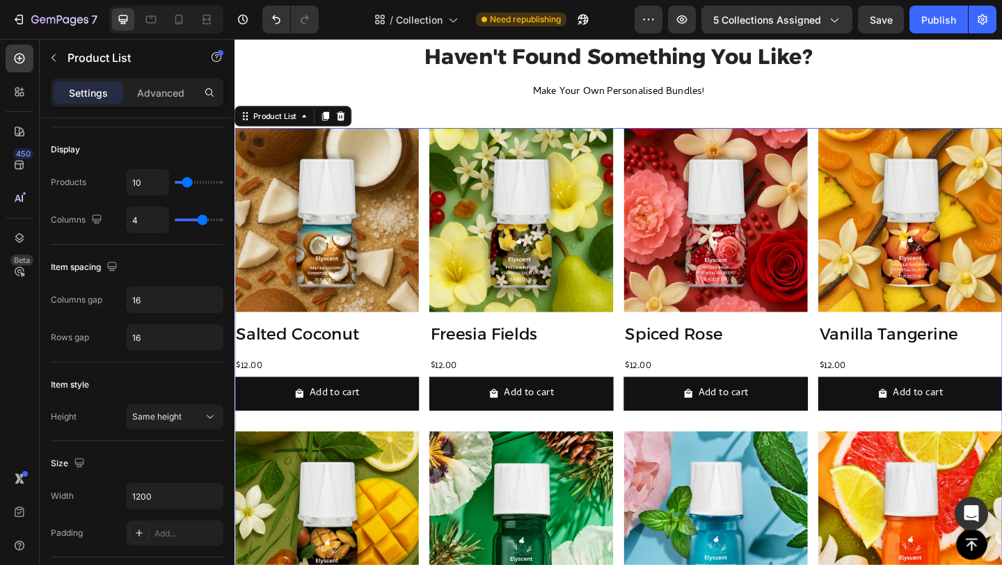
scroll to position [406, 0]
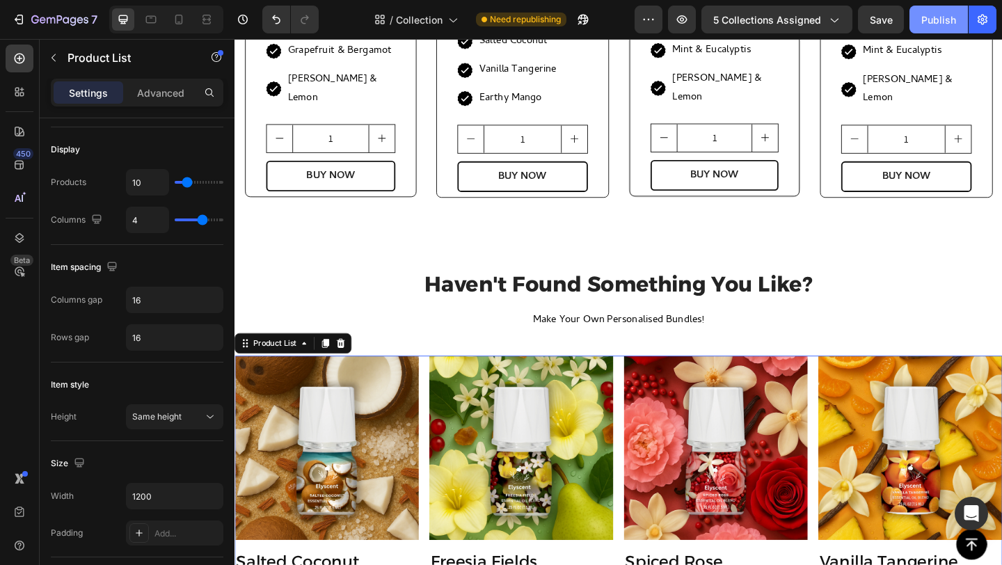
click at [938, 17] on div "Publish" at bounding box center [938, 20] width 35 height 15
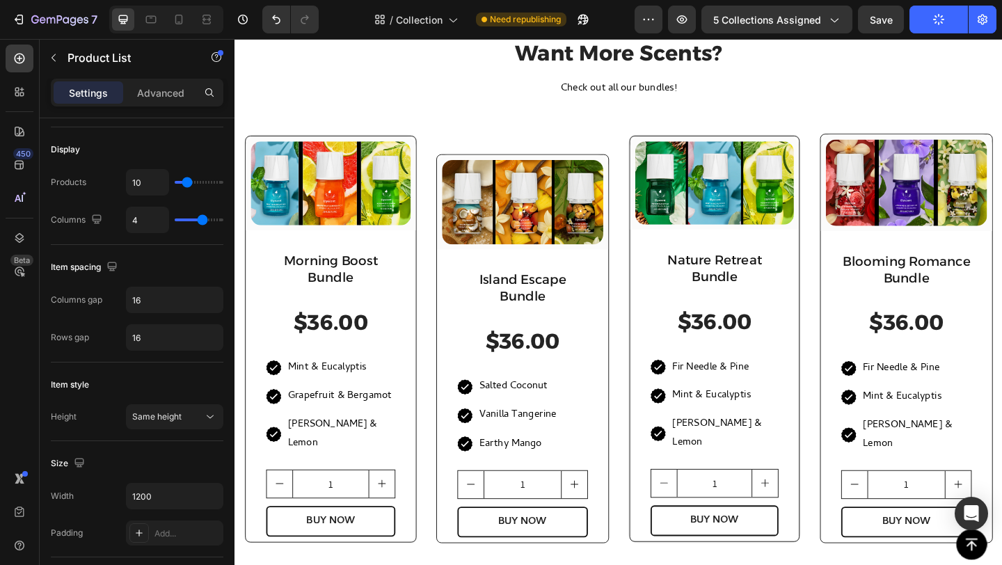
scroll to position [0, 0]
